Goal: Check status: Check status

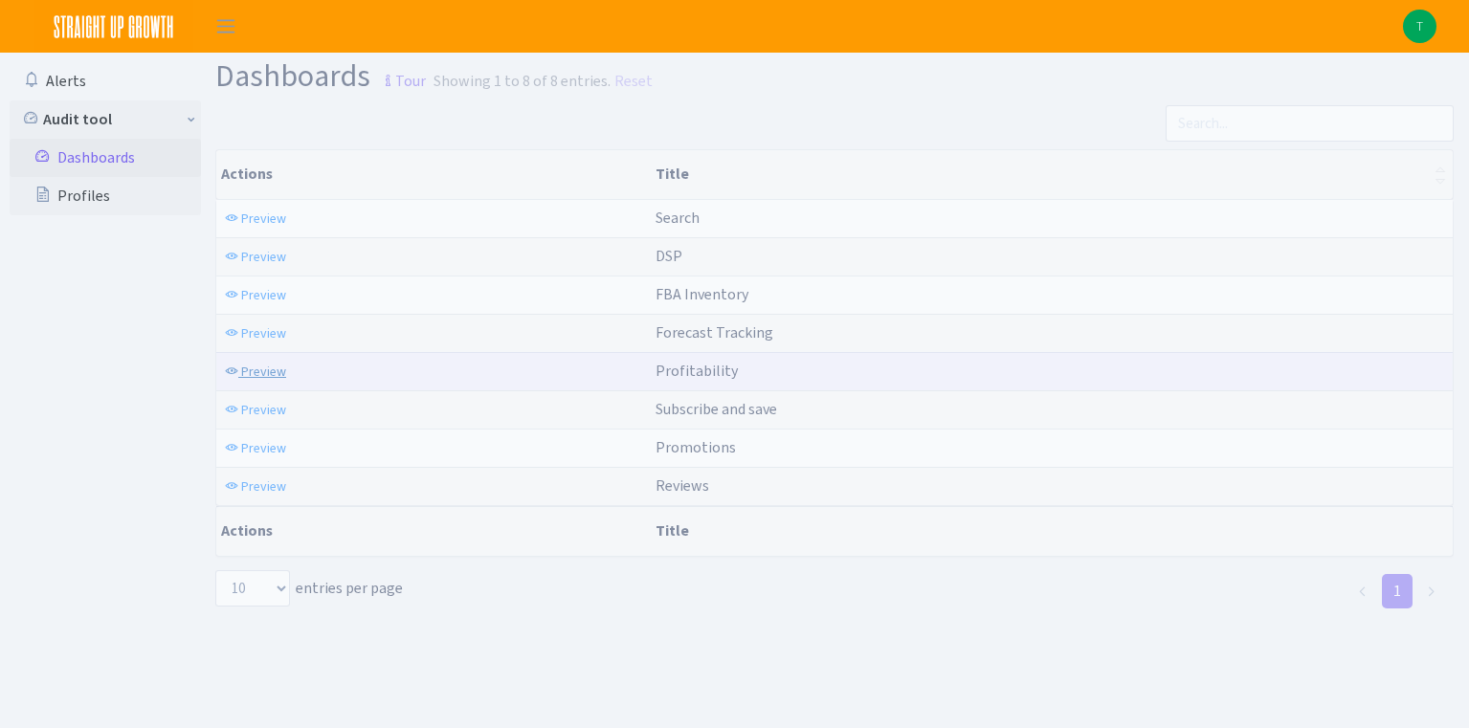
click at [274, 377] on span "Preview" at bounding box center [263, 372] width 45 height 18
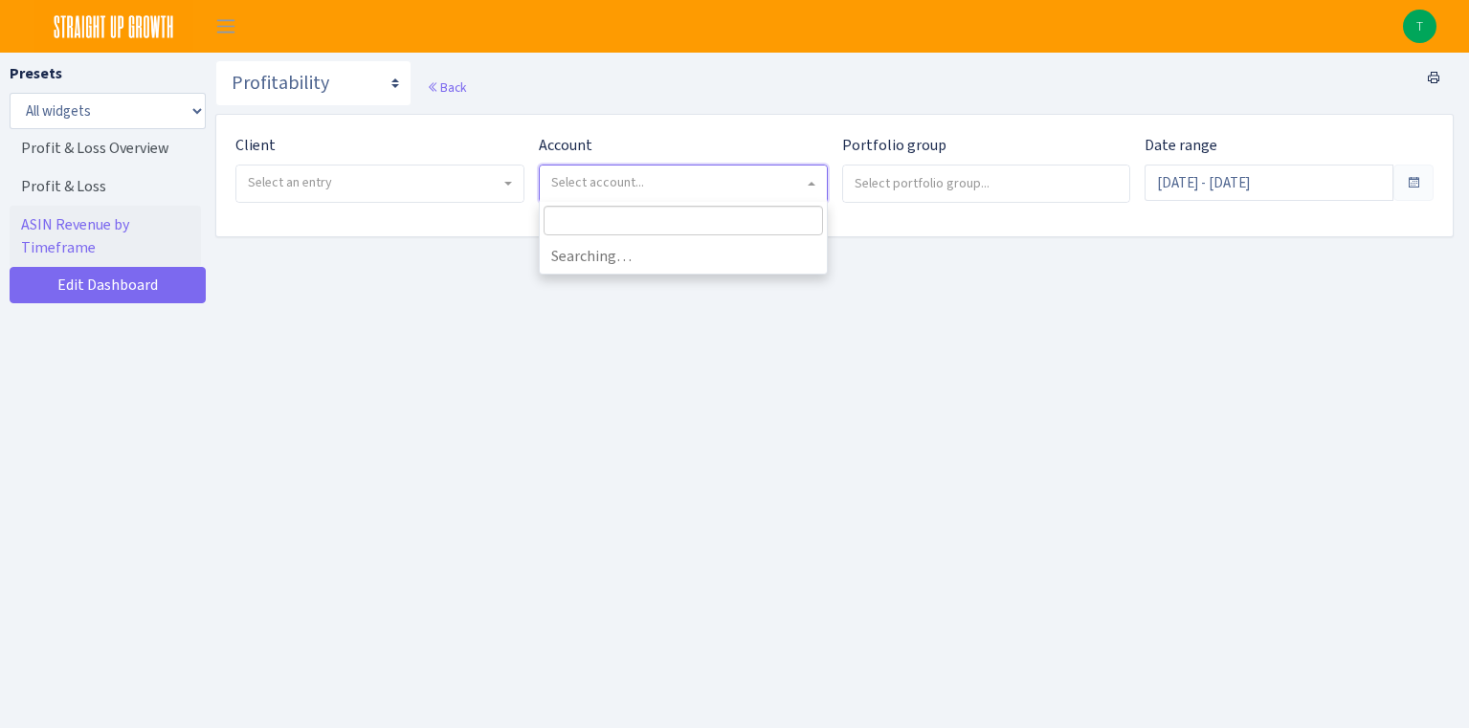
click at [582, 191] on span "Select account..." at bounding box center [677, 182] width 253 height 19
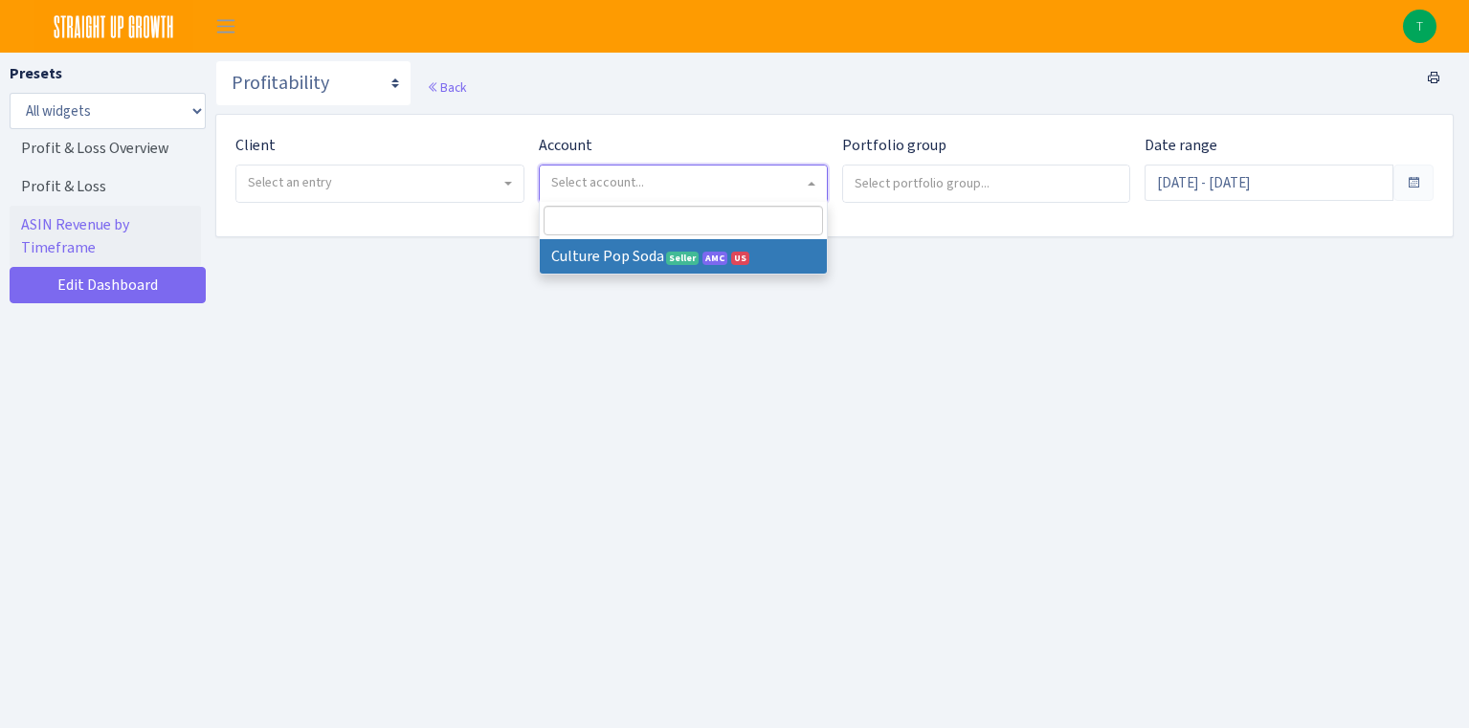
select select
select select "1581829893696978"
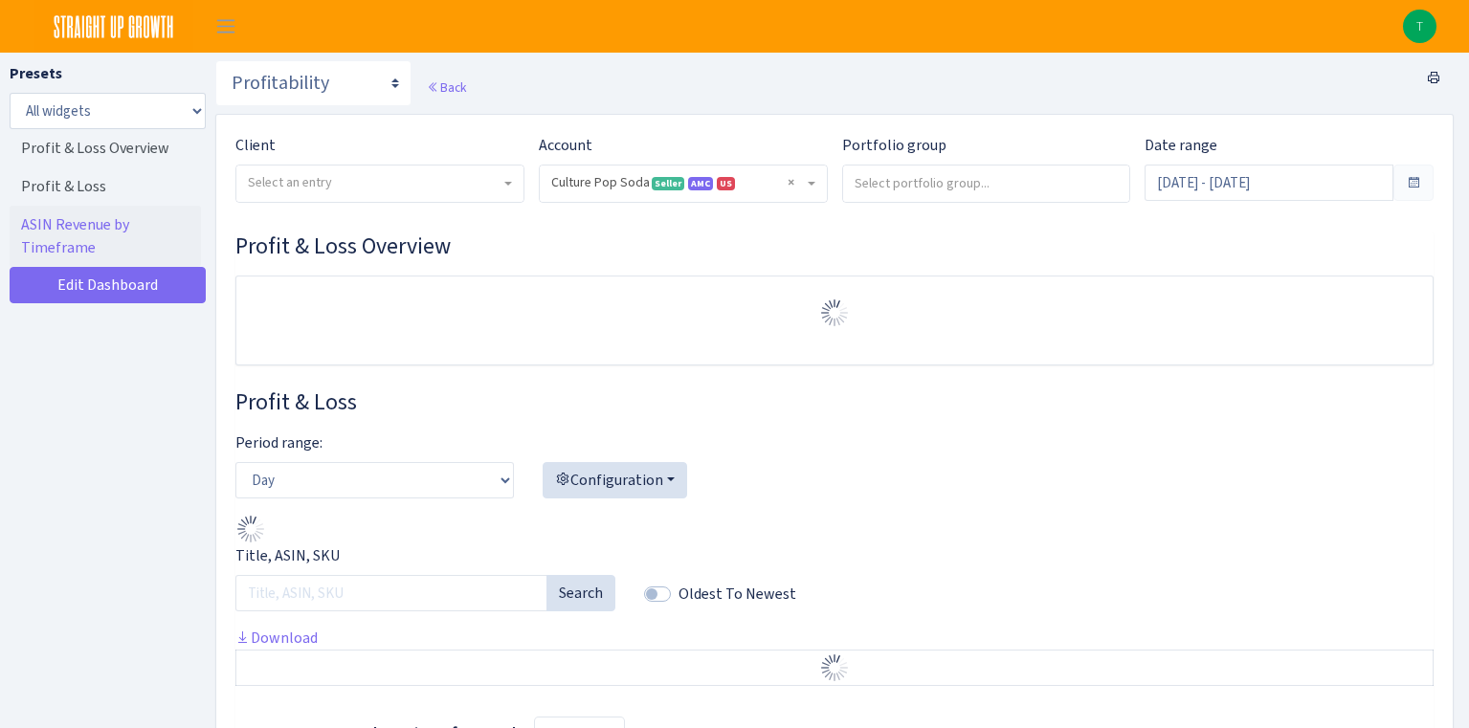
select select "1581829893696978"
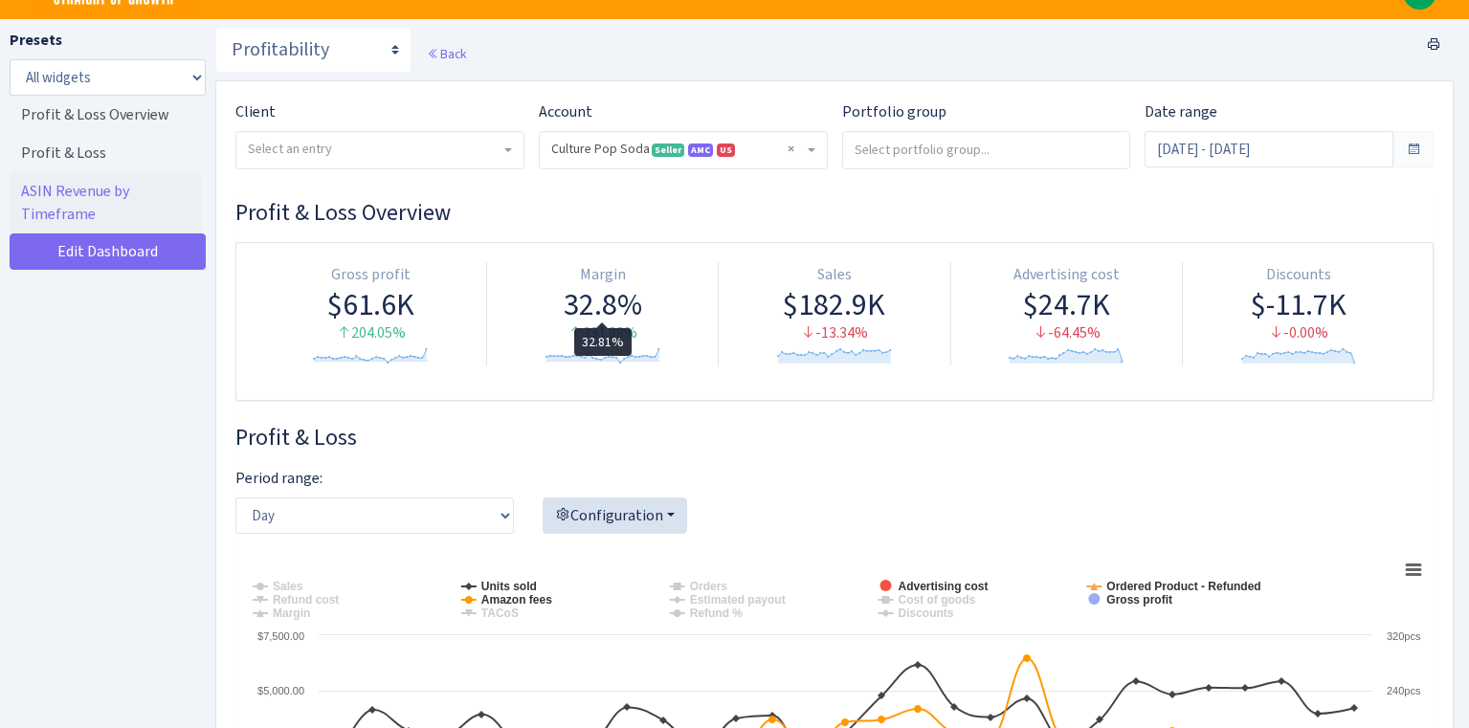
scroll to position [70, 0]
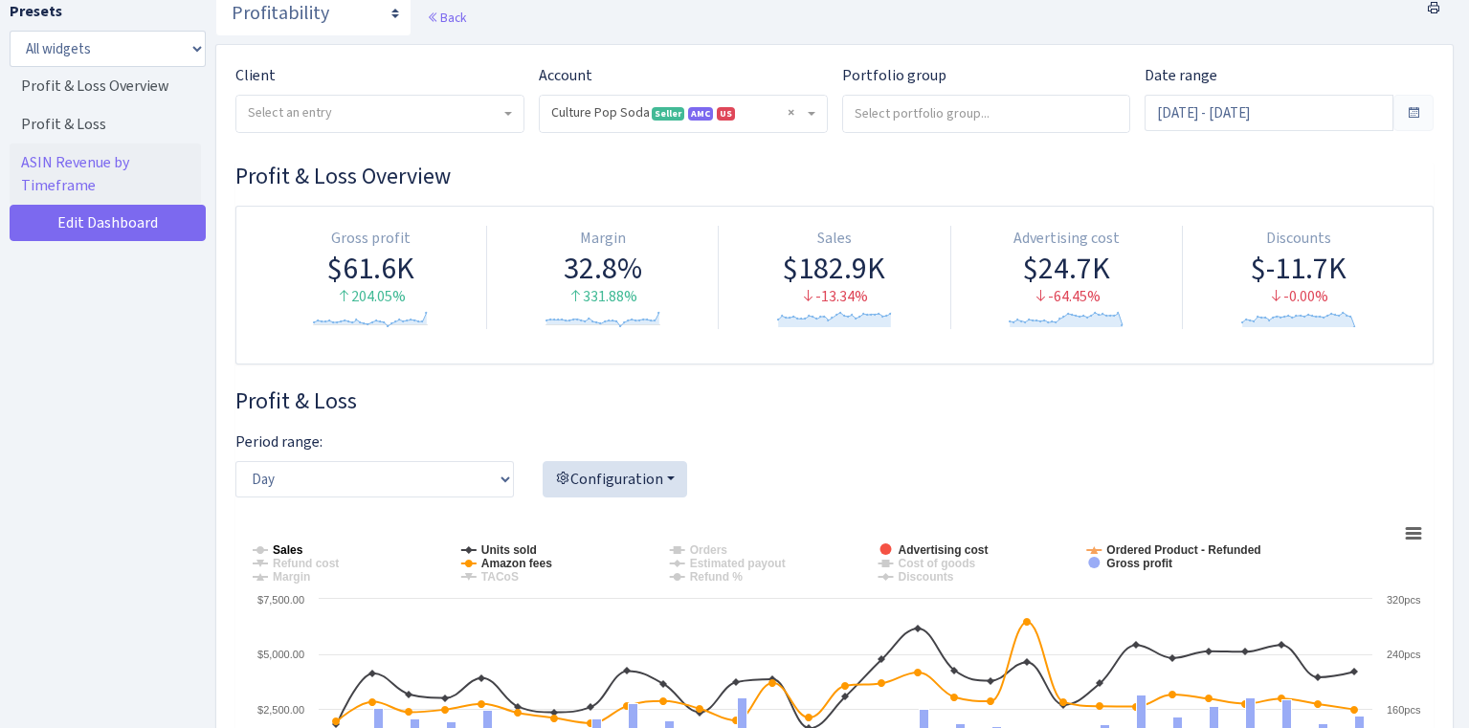
click at [277, 546] on tspan "Sales" at bounding box center [288, 550] width 31 height 13
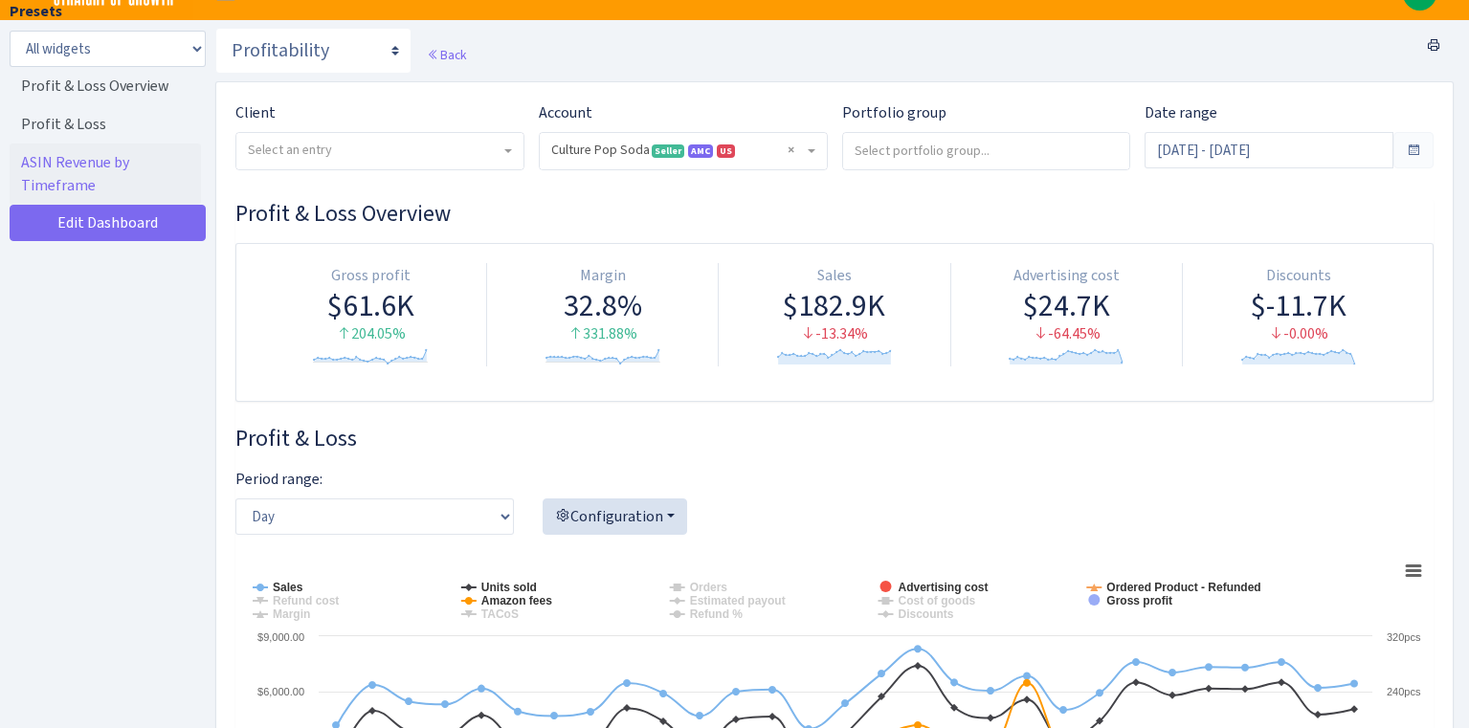
scroll to position [0, 0]
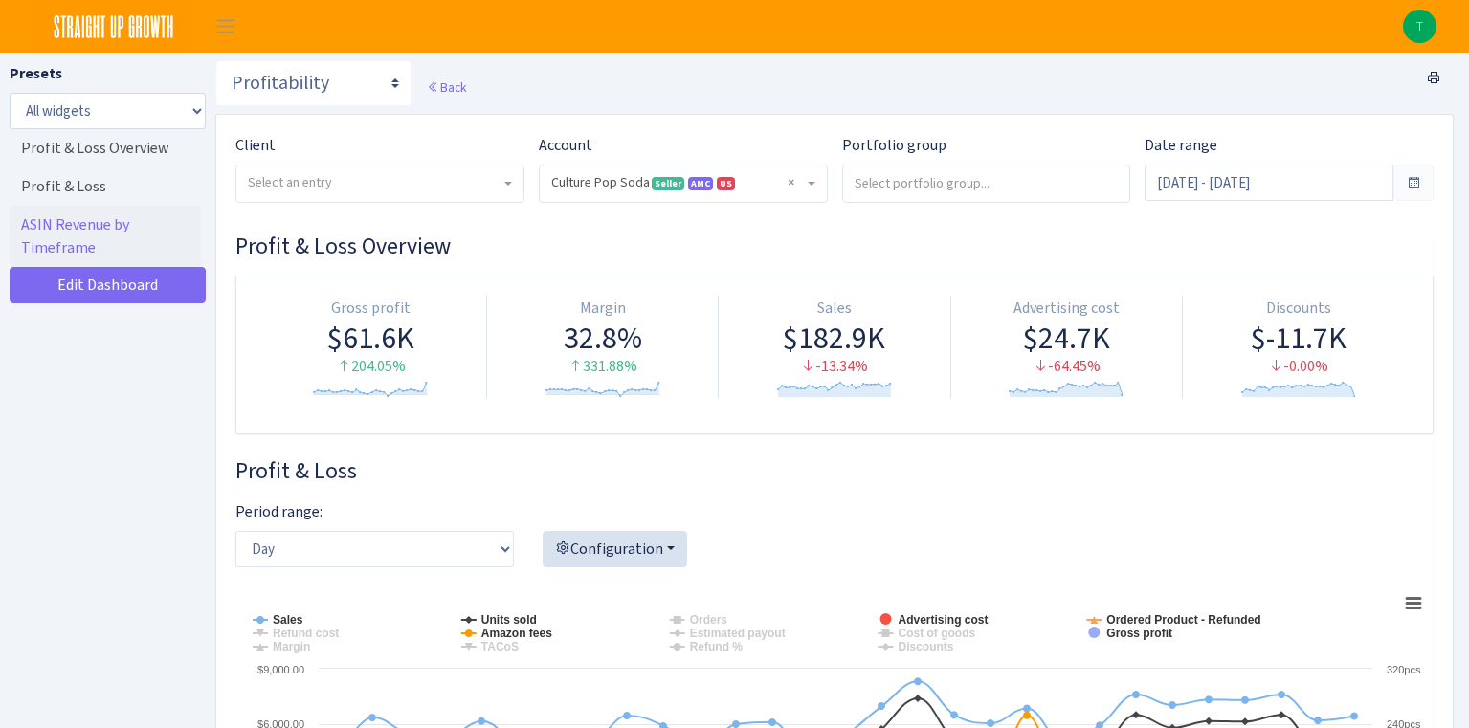
click at [1410, 187] on span at bounding box center [1413, 182] width 15 height 15
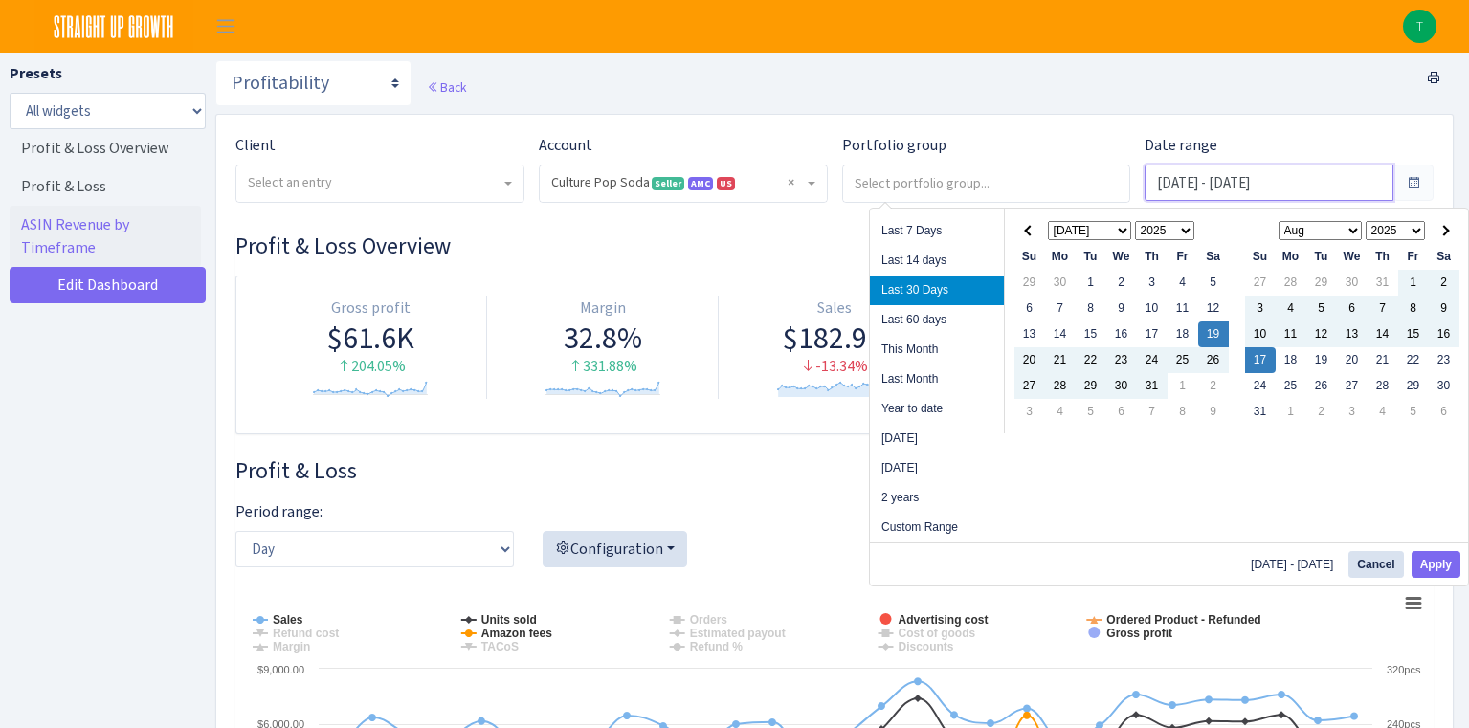
click at [1352, 189] on input "Jul 19, 2025 - Aug 17, 2025" at bounding box center [1268, 183] width 249 height 36
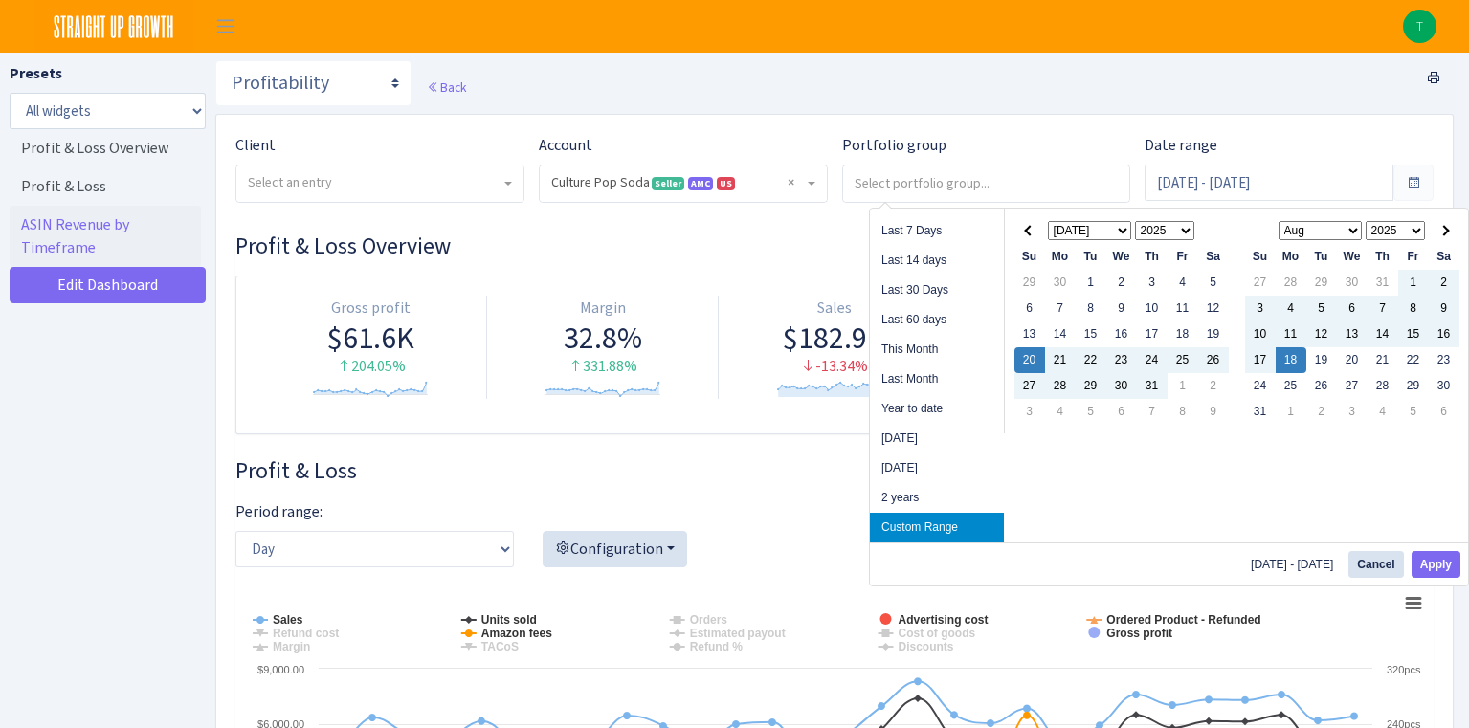
click at [946, 528] on li "Custom Range" at bounding box center [937, 528] width 134 height 30
click at [1435, 565] on button "Apply" at bounding box center [1435, 564] width 49 height 27
type input "[DATE] - [DATE]"
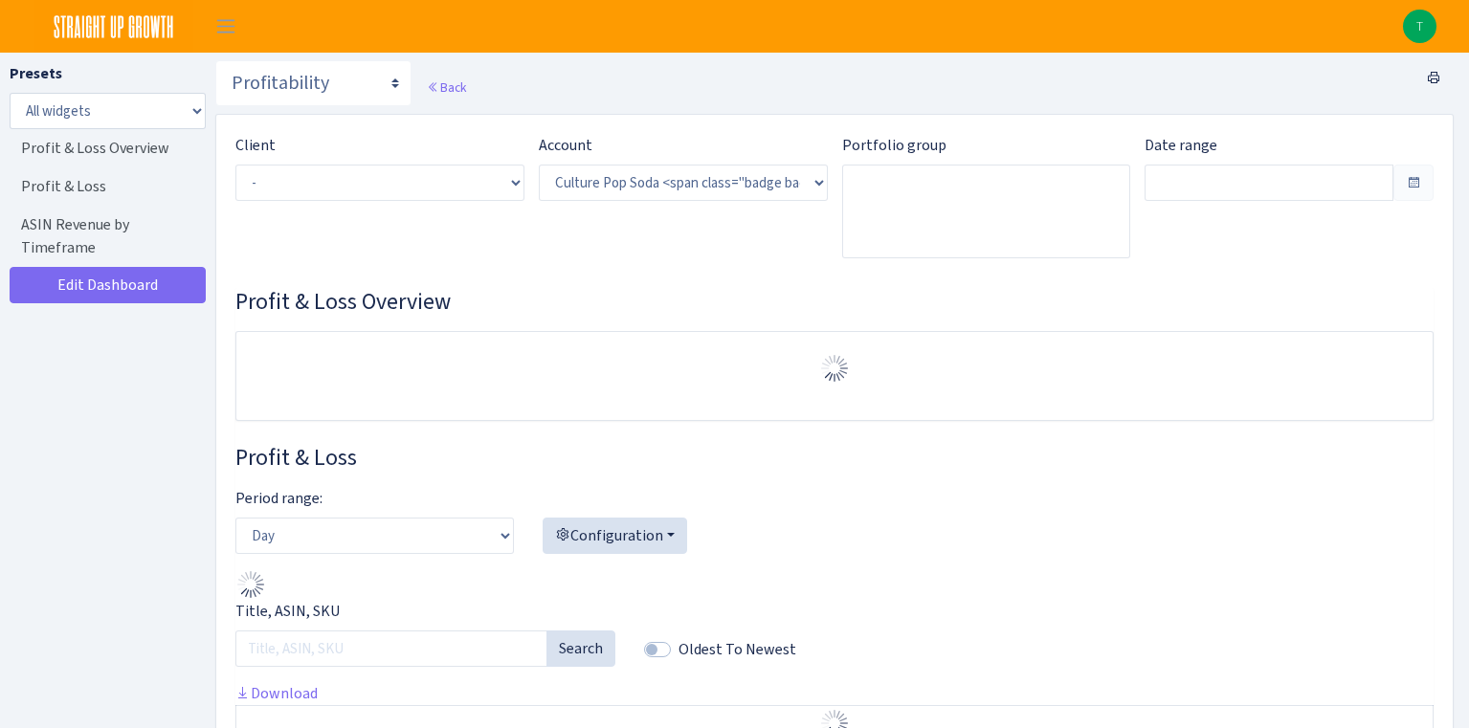
select select "1581829893696978"
type input "[DATE] - [DATE]"
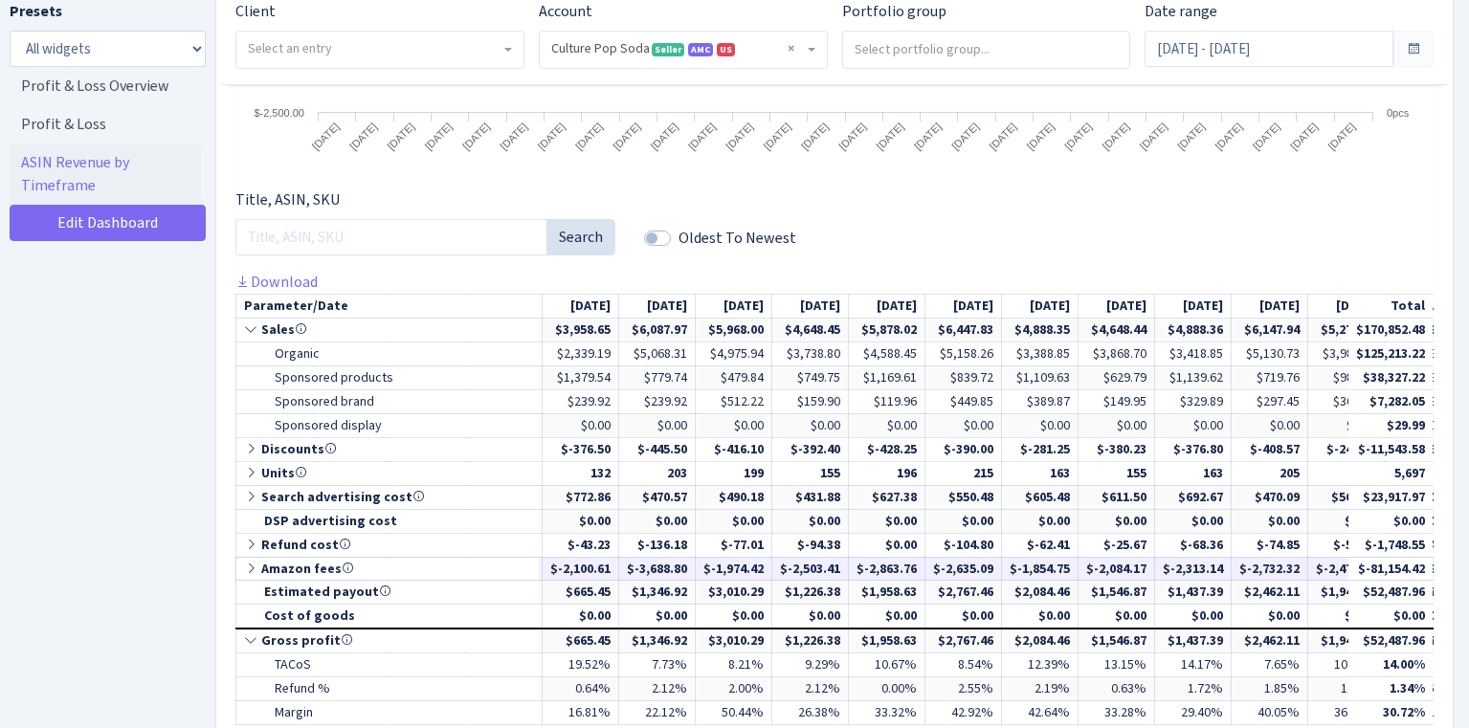
scroll to position [0, 1488]
